Goal: Information Seeking & Learning: Learn about a topic

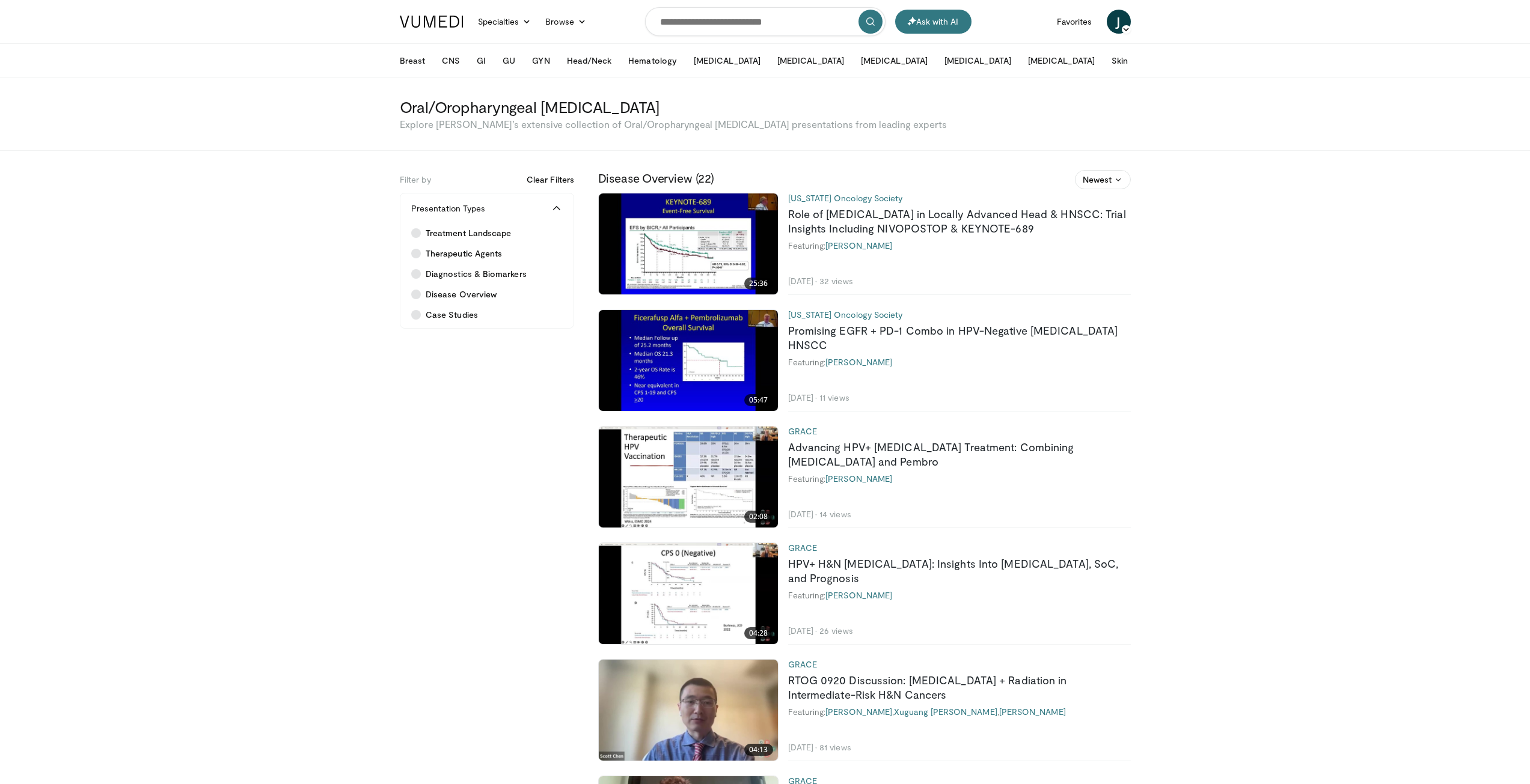
click at [543, 179] on button "Clear Filters" at bounding box center [549, 180] width 47 height 12
click at [589, 63] on button "Head/Neck" at bounding box center [589, 60] width 59 height 24
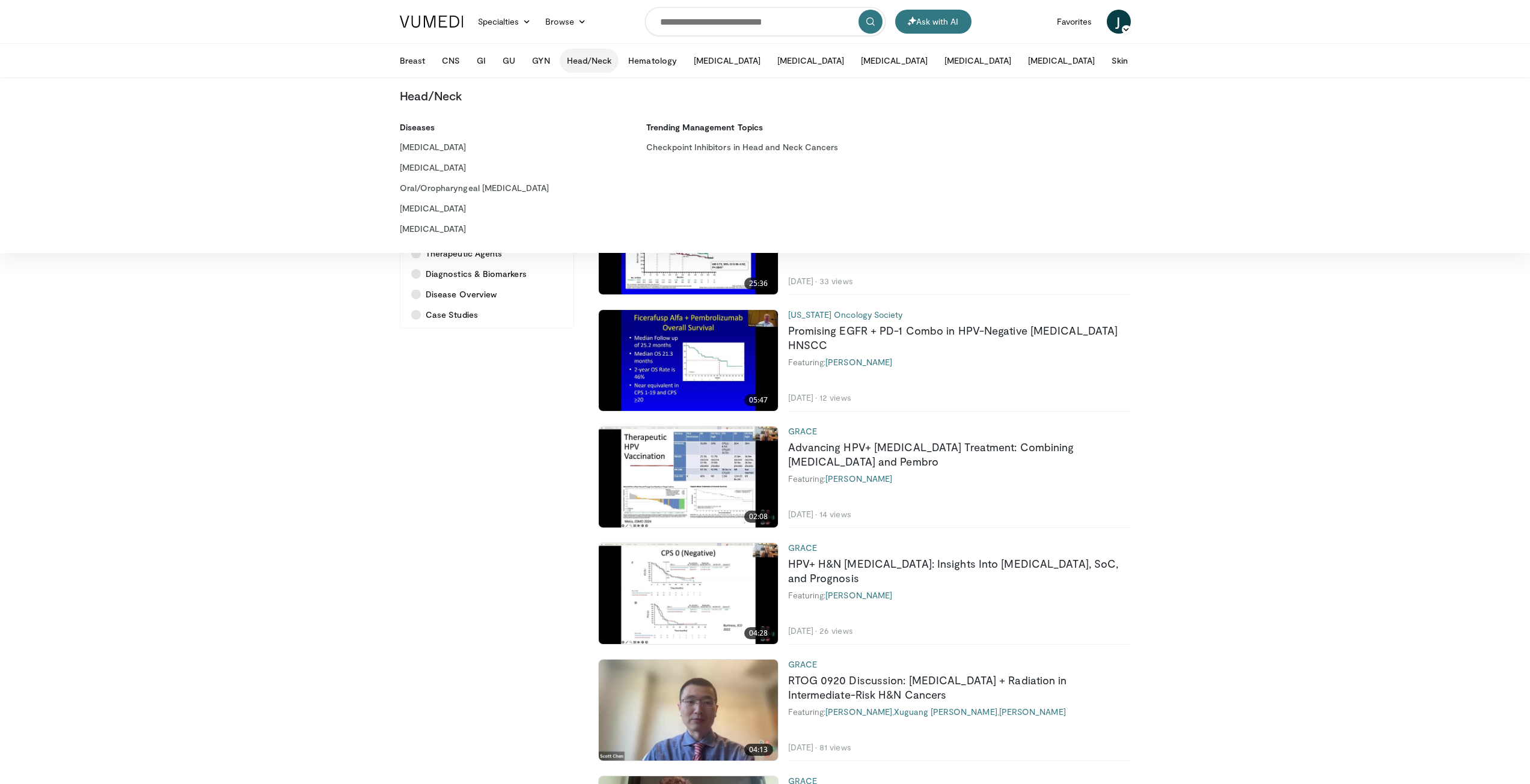
click at [425, 27] on link at bounding box center [431, 22] width 78 height 33
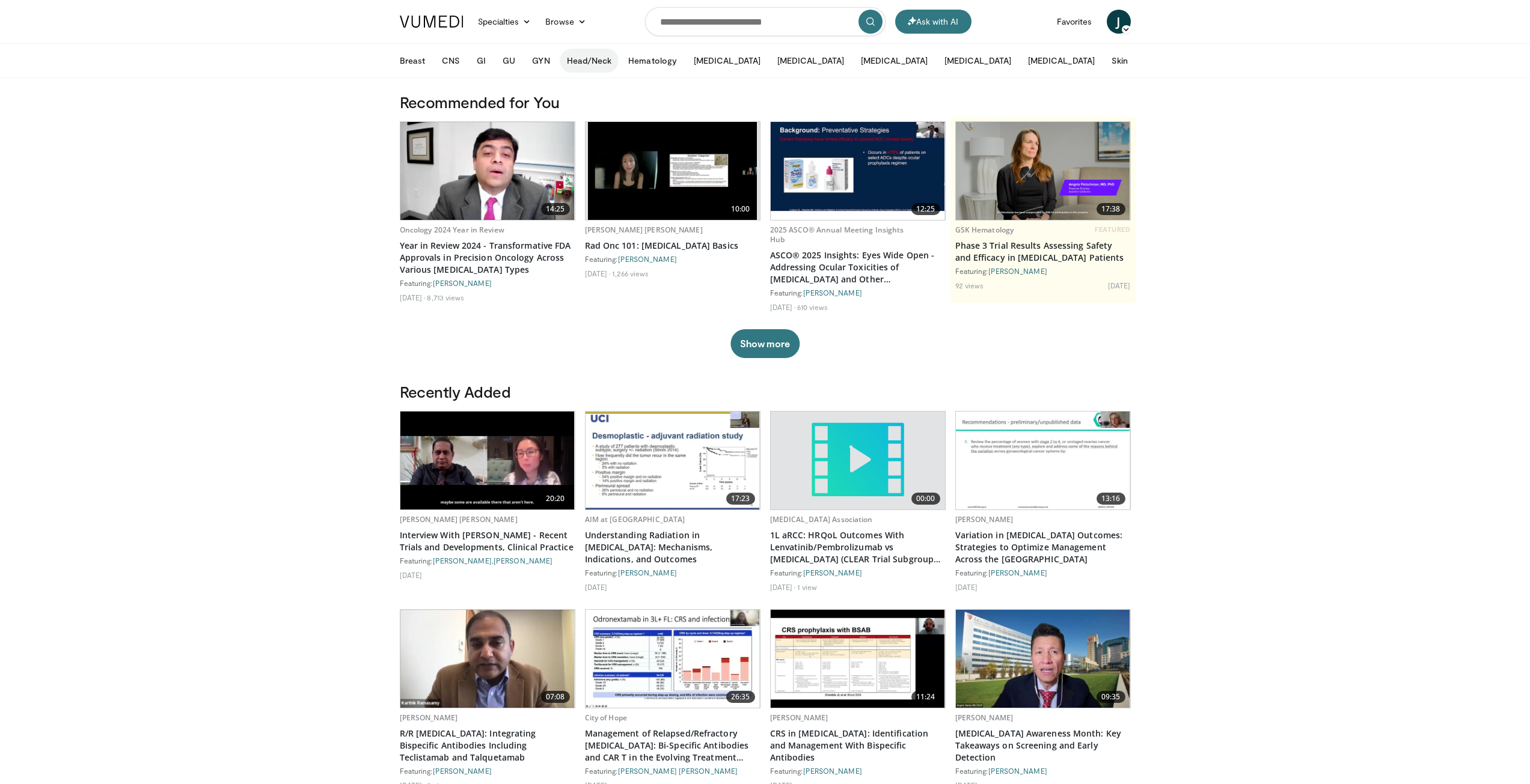
click at [584, 61] on button "Head/Neck" at bounding box center [589, 60] width 59 height 24
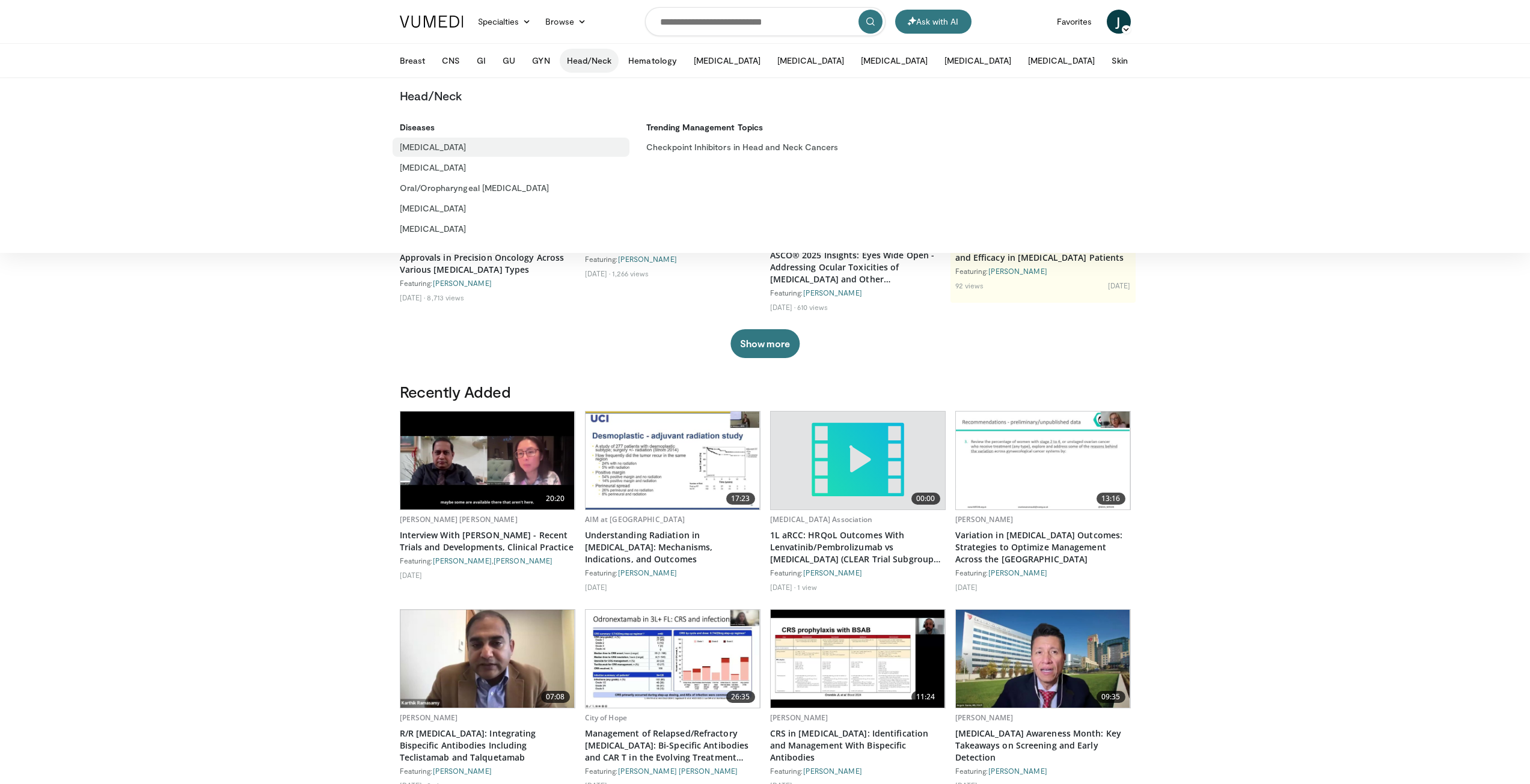
click at [438, 147] on link "[MEDICAL_DATA]" at bounding box center [510, 146] width 237 height 19
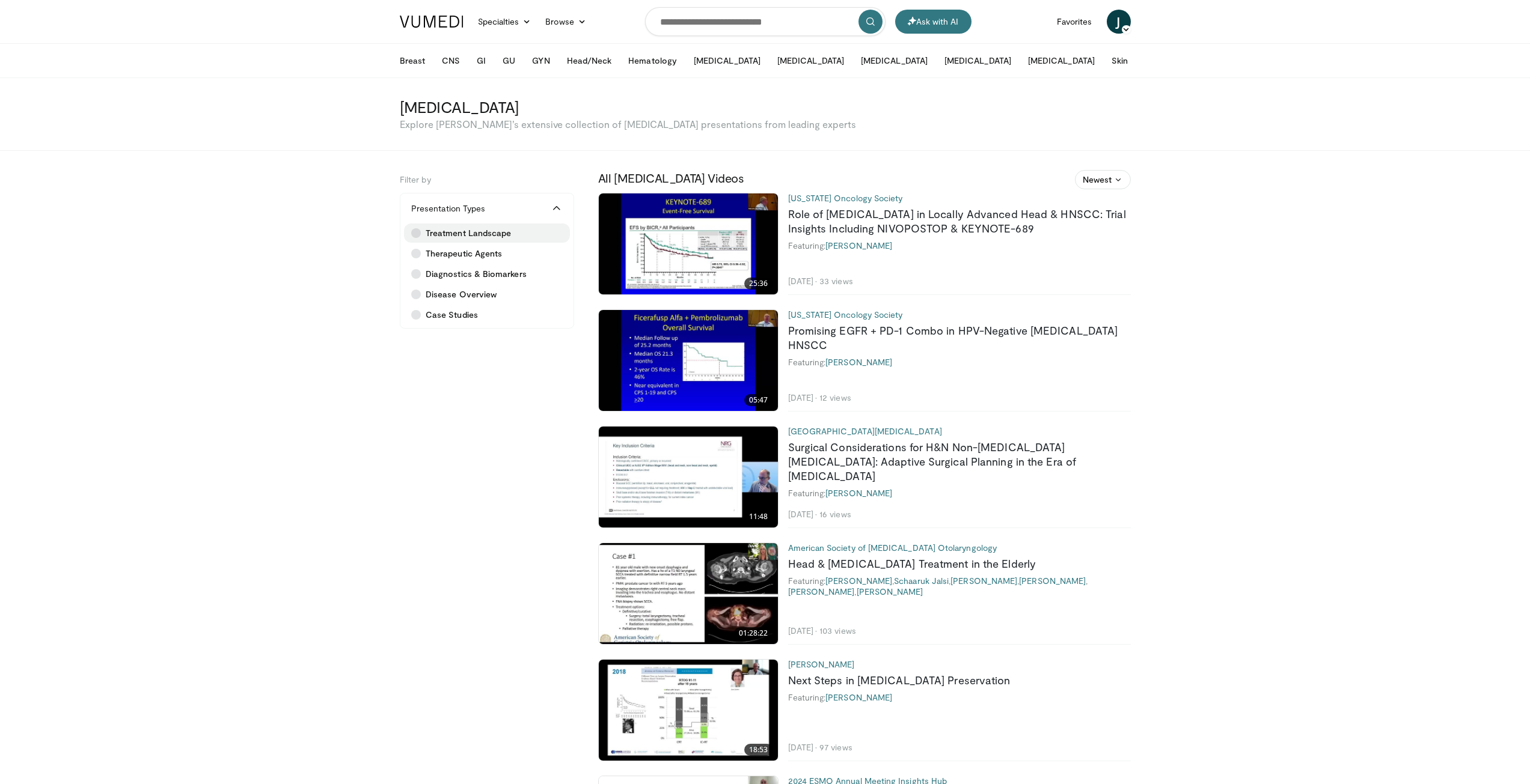
click at [466, 236] on span "Treatment Landscape" at bounding box center [468, 233] width 86 height 12
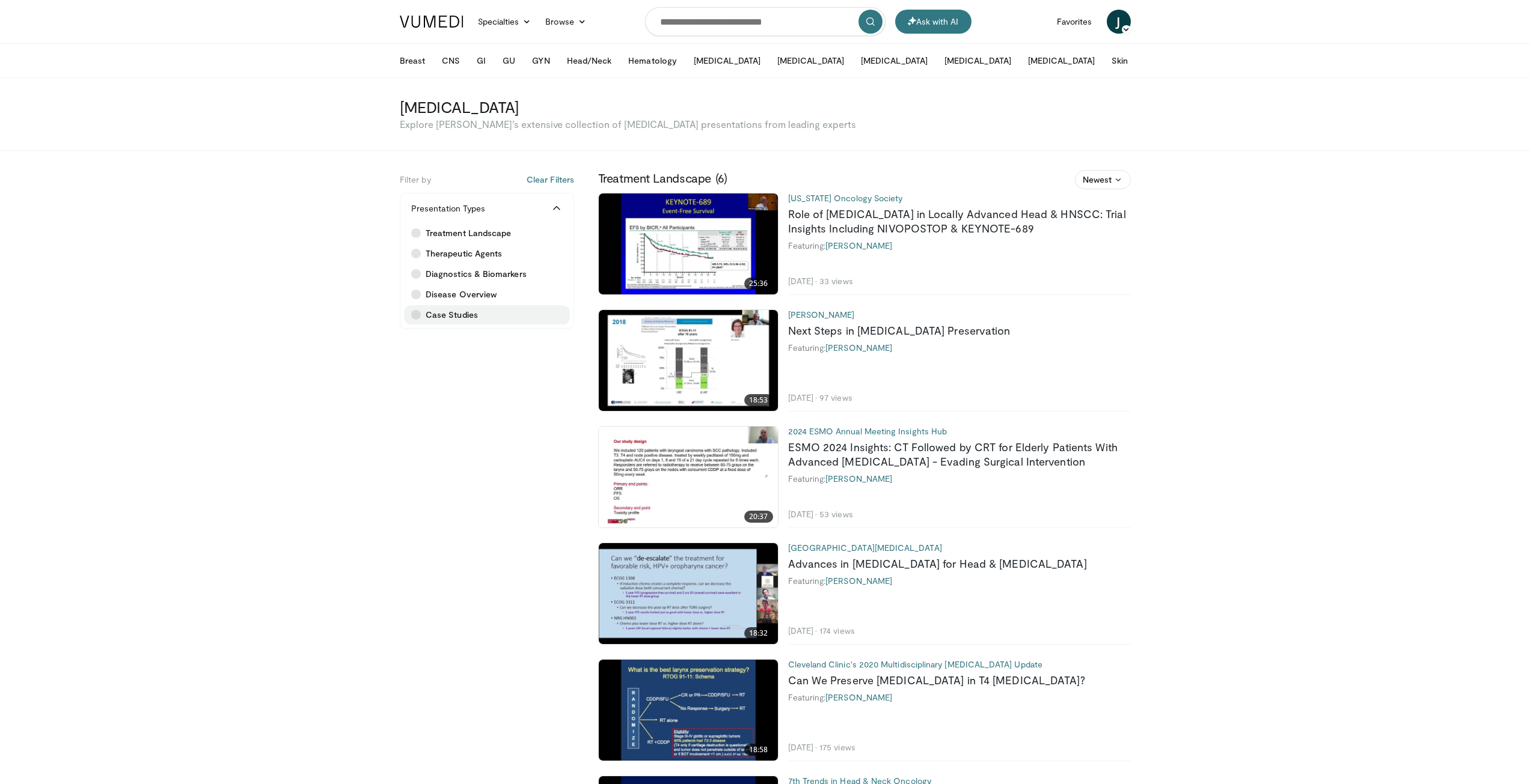
click at [418, 315] on icon at bounding box center [416, 315] width 10 height 10
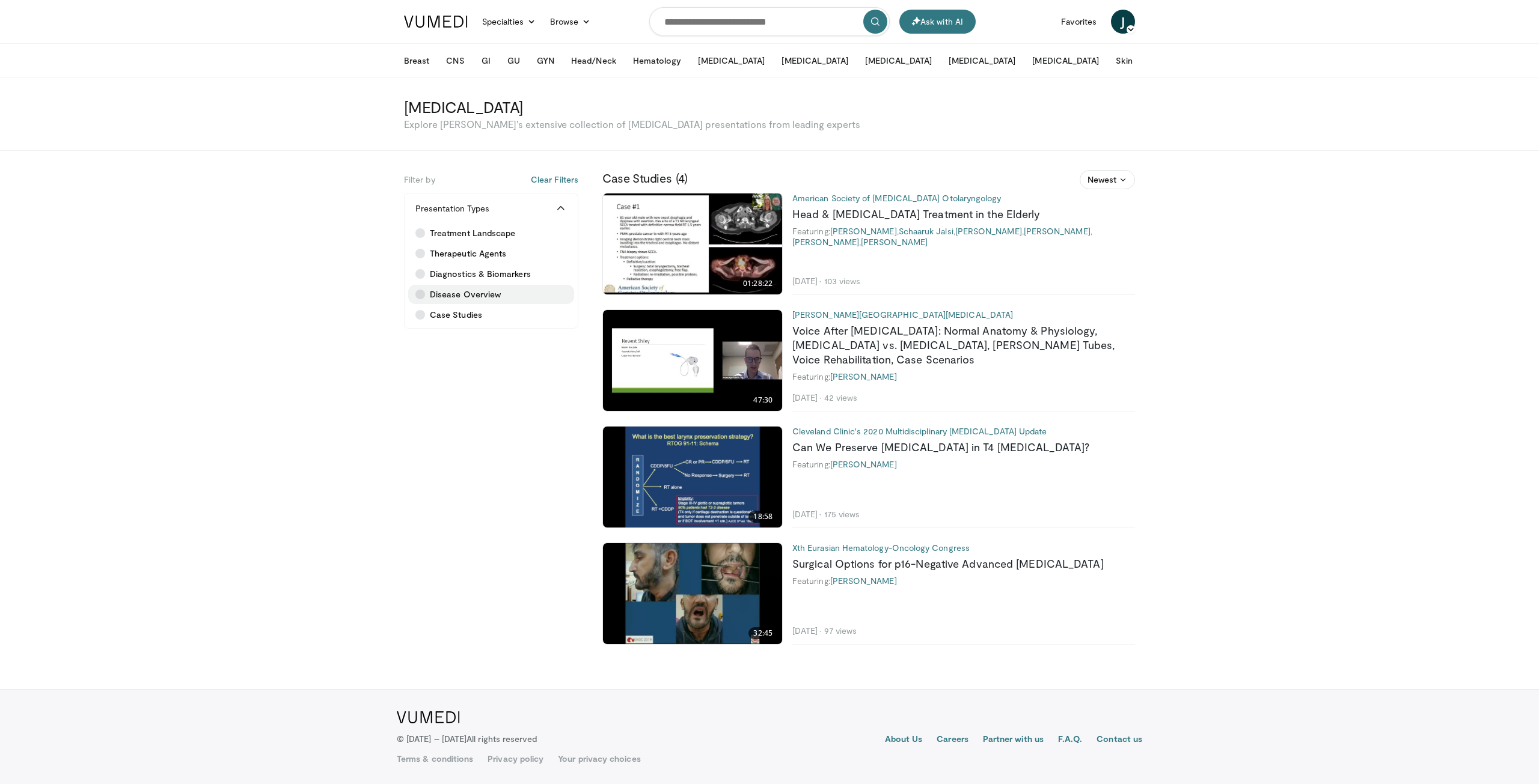
click at [425, 295] on label "Disease Overview" at bounding box center [491, 294] width 166 height 19
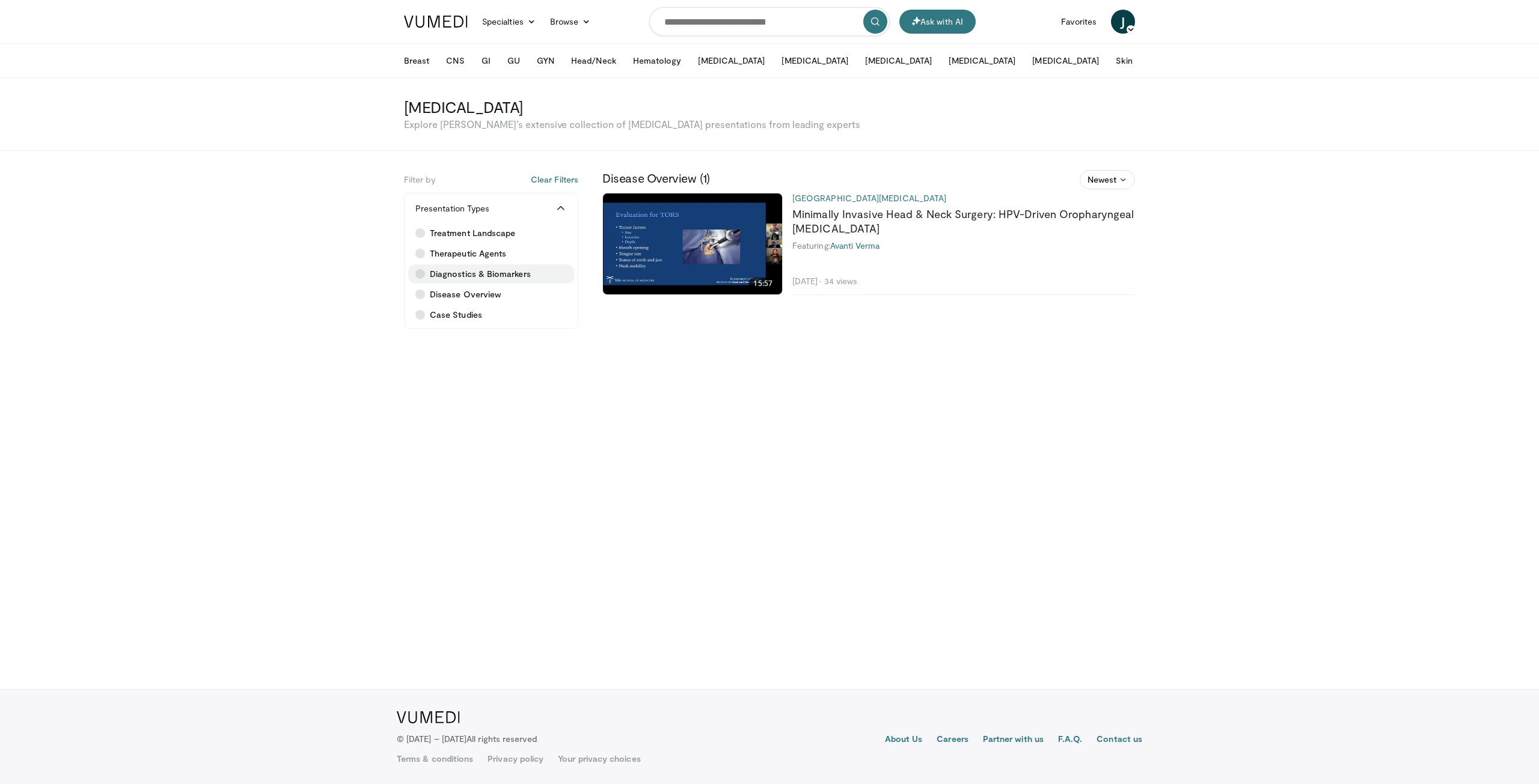
click at [421, 275] on icon at bounding box center [421, 274] width 10 height 10
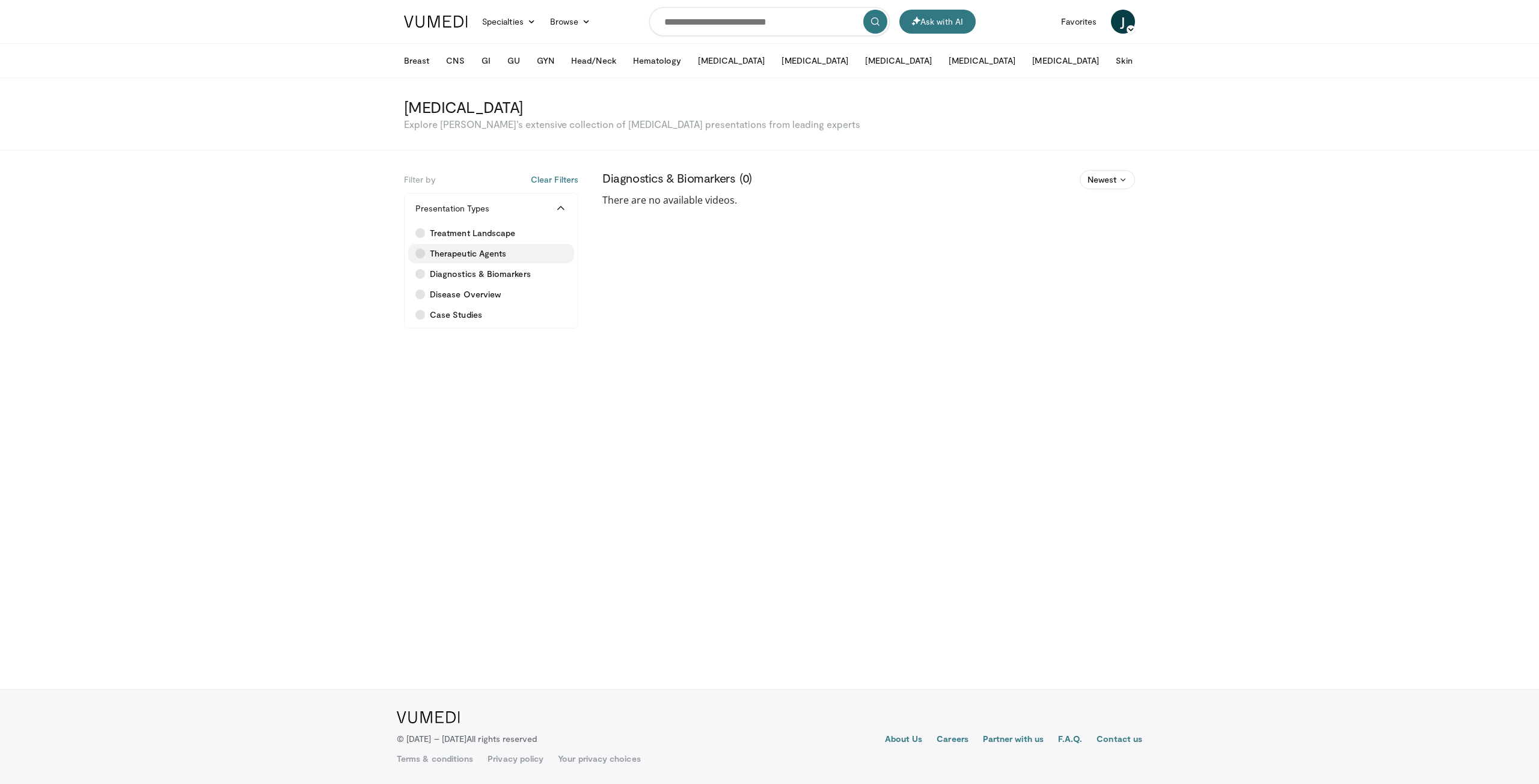
click at [468, 256] on span "Therapeutic Agents" at bounding box center [468, 253] width 77 height 12
